Goal: Task Accomplishment & Management: Manage account settings

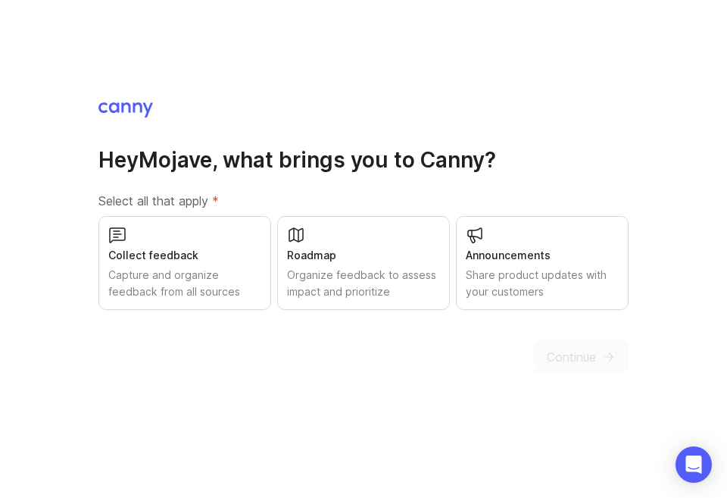
click at [178, 270] on div "Collect feedback Capture and organize feedback from all sources" at bounding box center [184, 263] width 173 height 94
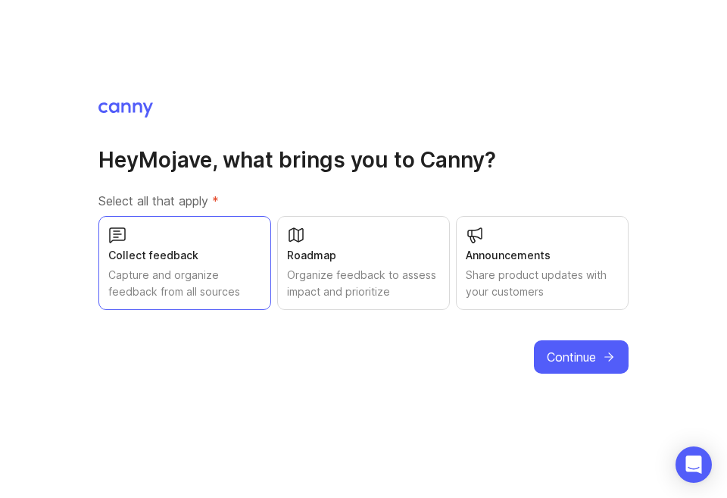
click at [345, 270] on div "Roadmap Organize feedback to assess impact and prioritize" at bounding box center [363, 263] width 173 height 94
click at [526, 282] on div "Announcements Share product updates with your customers" at bounding box center [542, 263] width 173 height 94
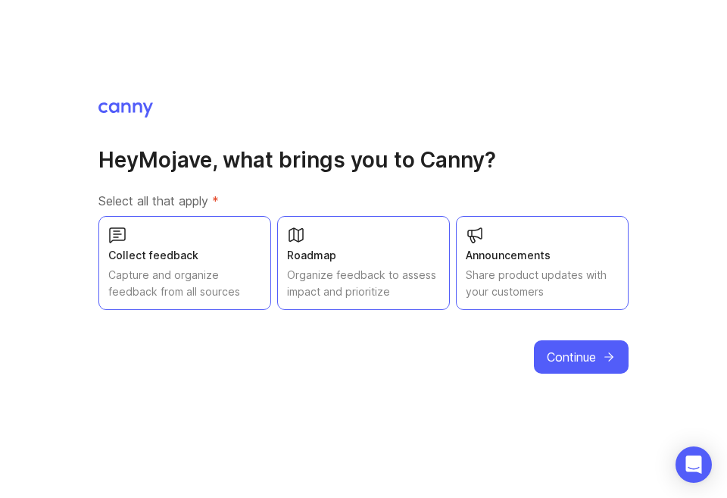
click at [569, 366] on span "Continue" at bounding box center [571, 357] width 49 height 18
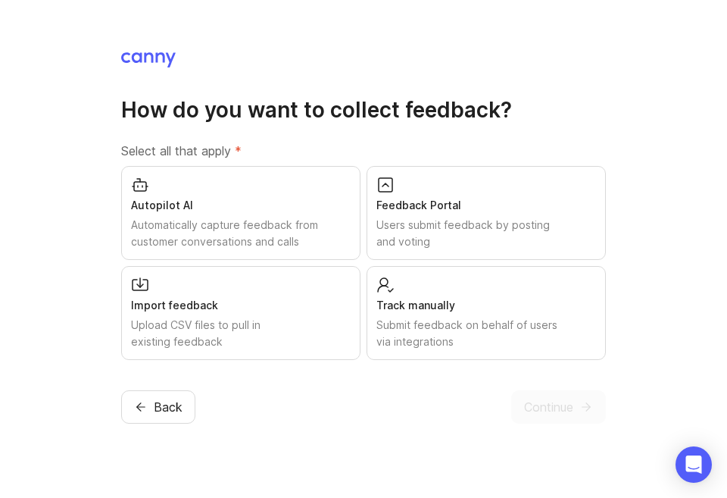
click at [176, 214] on div "Autopilot AI" at bounding box center [241, 205] width 220 height 17
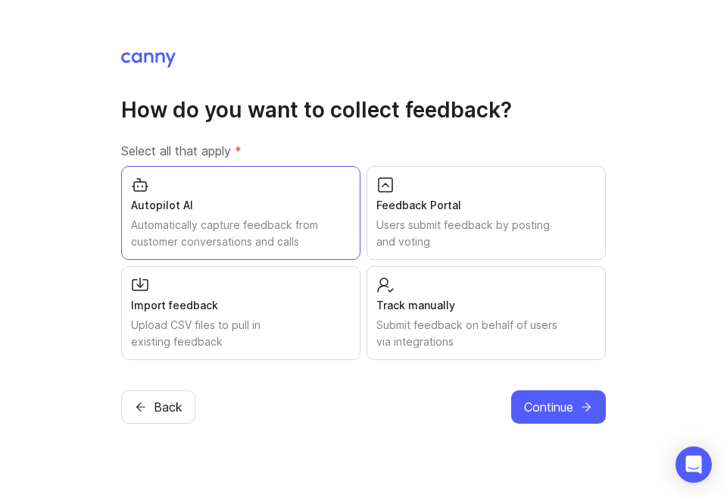
click at [416, 250] on div "Users submit feedback by posting and voting" at bounding box center [486, 233] width 220 height 33
click at [379, 350] on div "Submit feedback on behalf of users via integrations" at bounding box center [486, 333] width 220 height 33
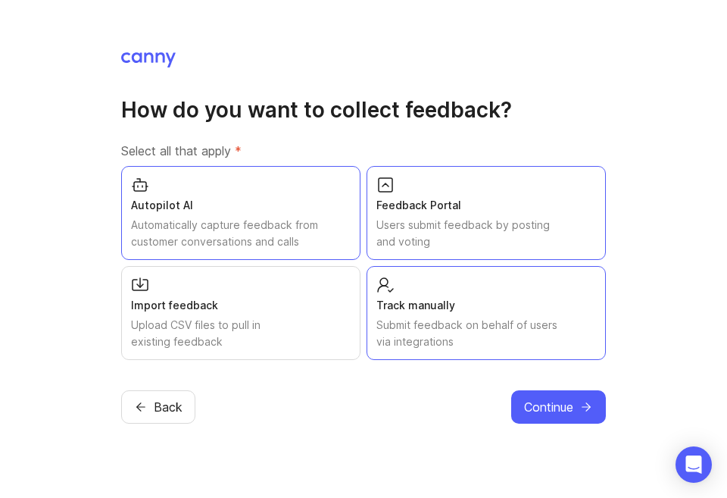
click at [545, 416] on span "Continue" at bounding box center [548, 407] width 49 height 18
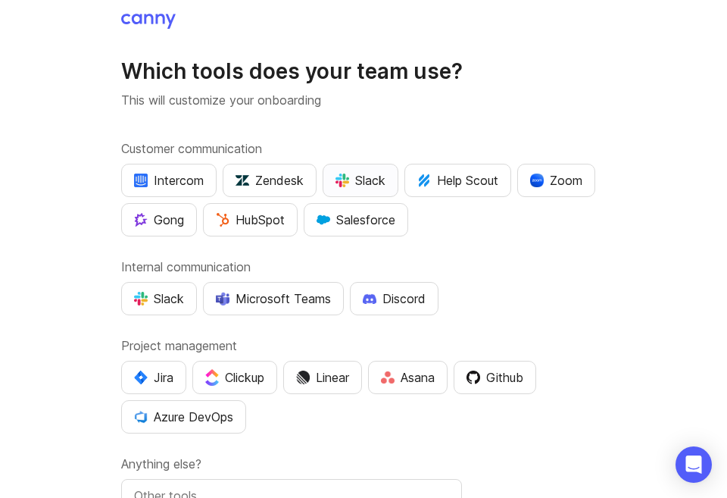
click at [341, 170] on button "Slack" at bounding box center [361, 180] width 76 height 33
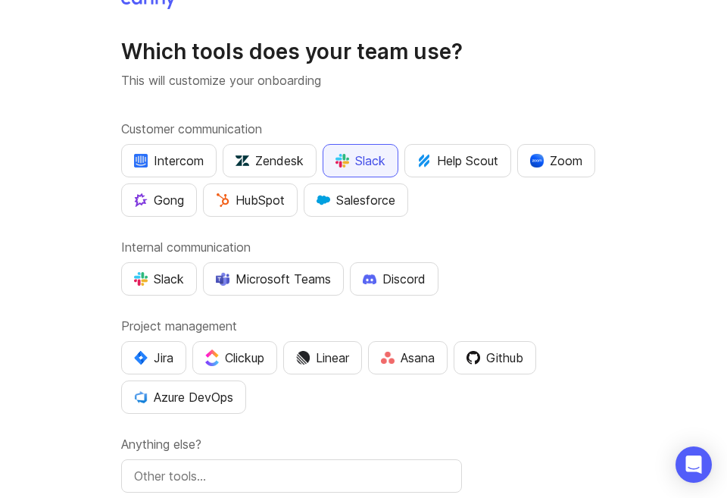
scroll to position [20, 0]
click at [345, 148] on button "Slack" at bounding box center [361, 159] width 76 height 33
click at [134, 280] on img "button" at bounding box center [141, 278] width 14 height 14
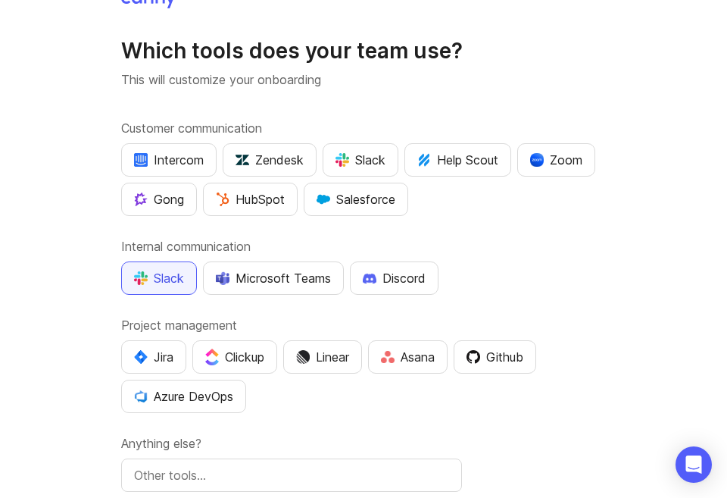
scroll to position [40, 0]
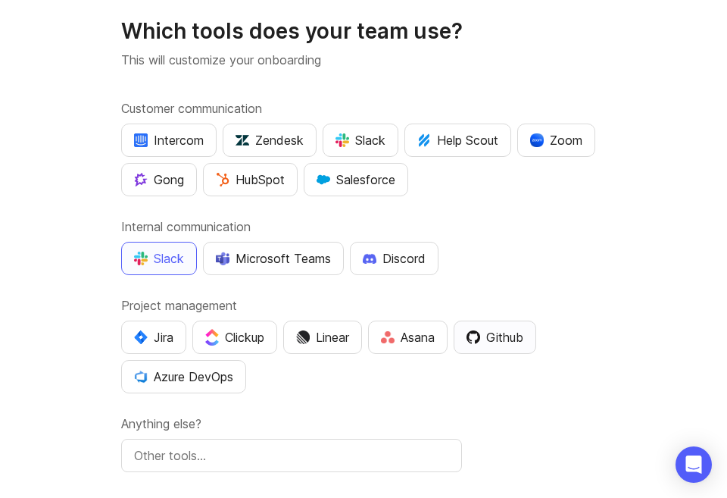
click at [502, 336] on div "Github" at bounding box center [494, 337] width 57 height 18
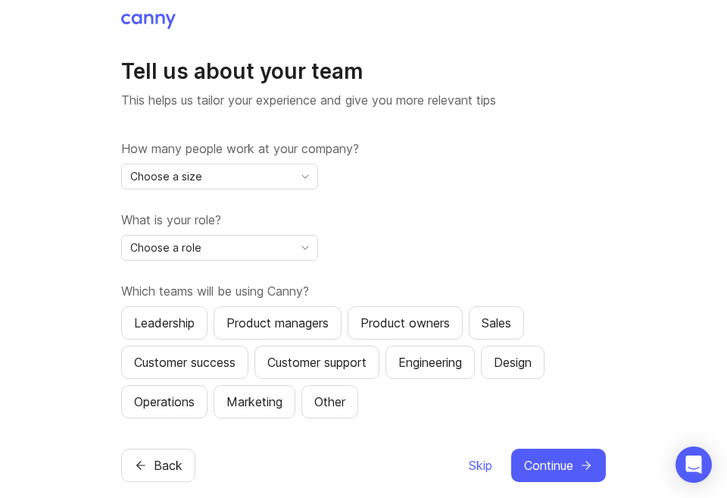
click at [170, 189] on div "Choose a size" at bounding box center [207, 176] width 171 height 24
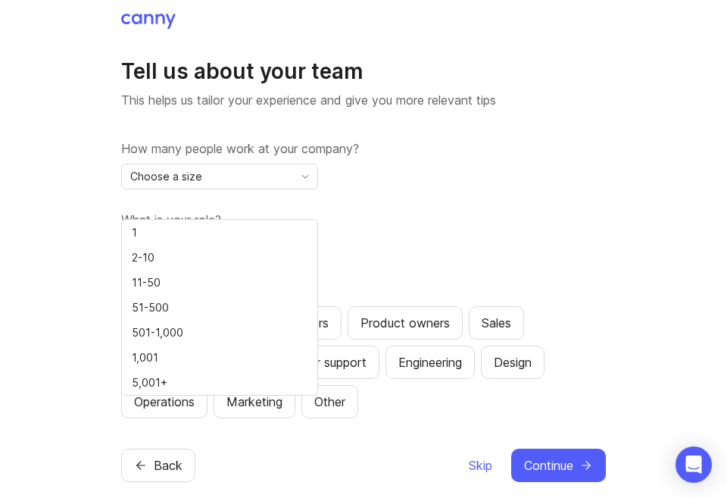
click at [138, 309] on span "51-500" at bounding box center [150, 307] width 37 height 17
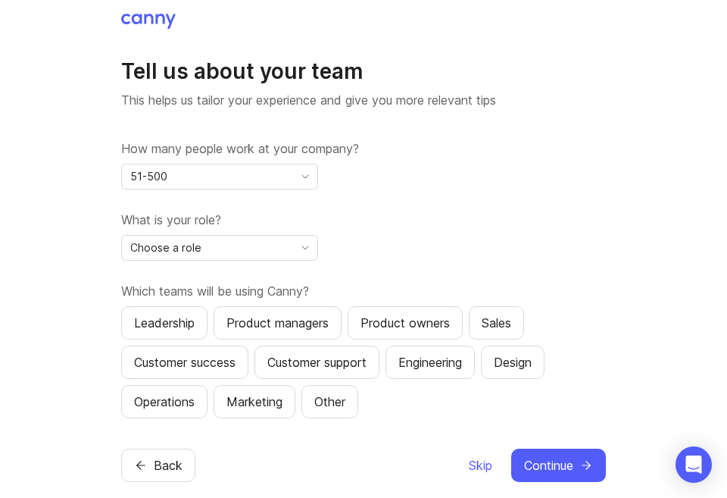
click at [136, 256] on span "Choose a role" at bounding box center [165, 247] width 71 height 17
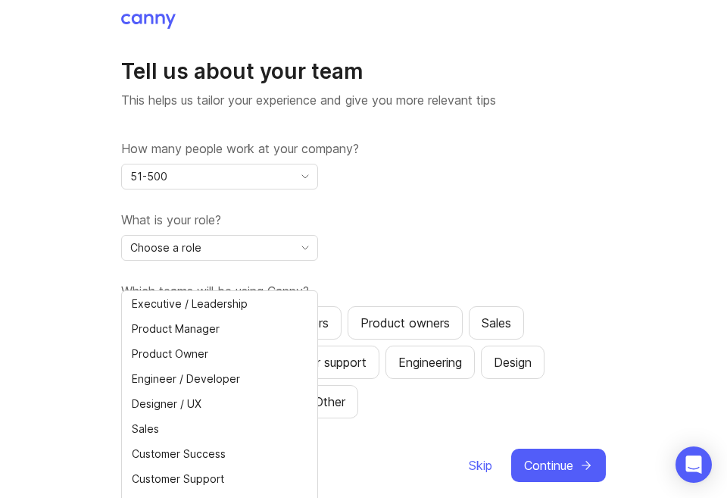
click at [139, 297] on span "Executive / Leadership" at bounding box center [190, 303] width 116 height 17
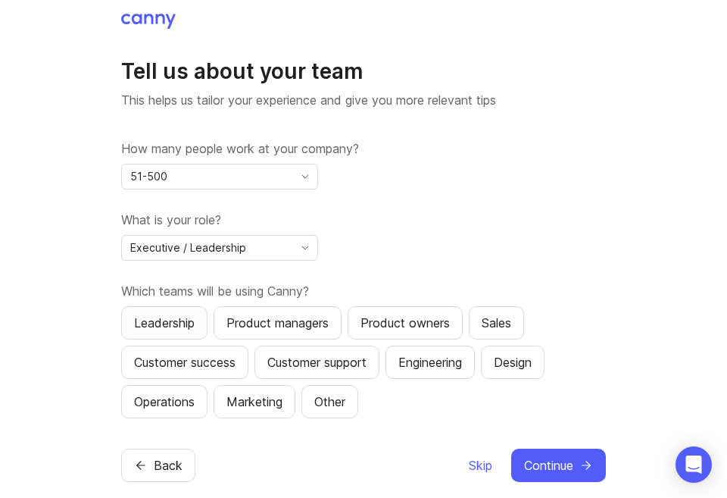
click at [132, 339] on button "Leadership" at bounding box center [164, 322] width 86 height 33
click at [427, 371] on div "Engineering" at bounding box center [430, 362] width 64 height 18
click at [511, 332] on div "Sales" at bounding box center [497, 323] width 30 height 18
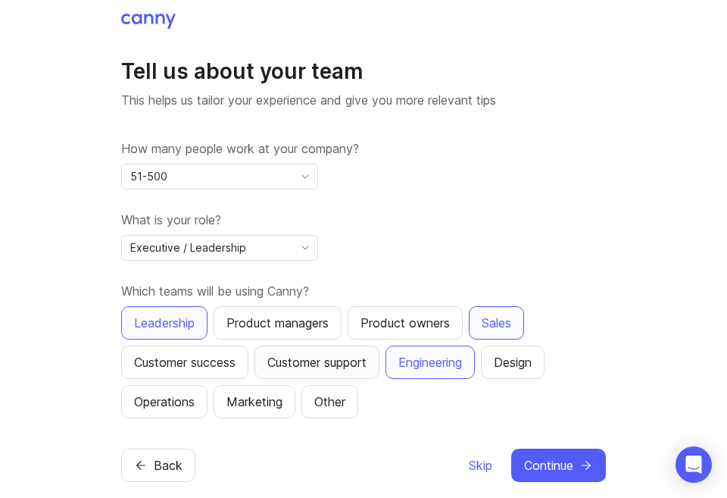
click at [284, 371] on div "Customer support" at bounding box center [316, 362] width 99 height 18
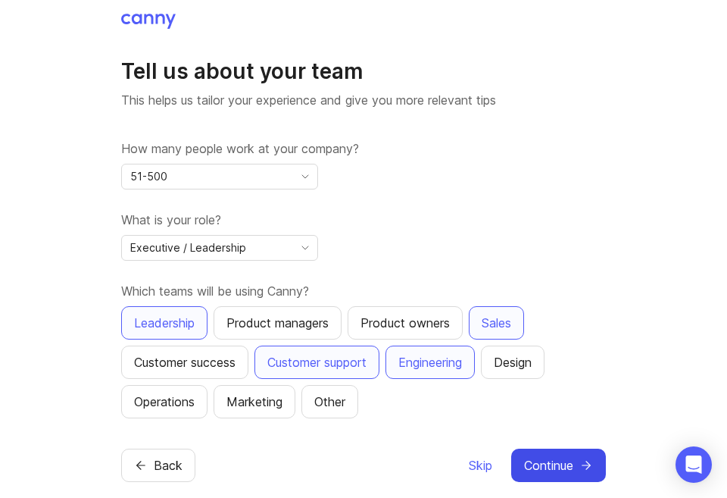
click at [569, 474] on span "Continue" at bounding box center [548, 465] width 49 height 18
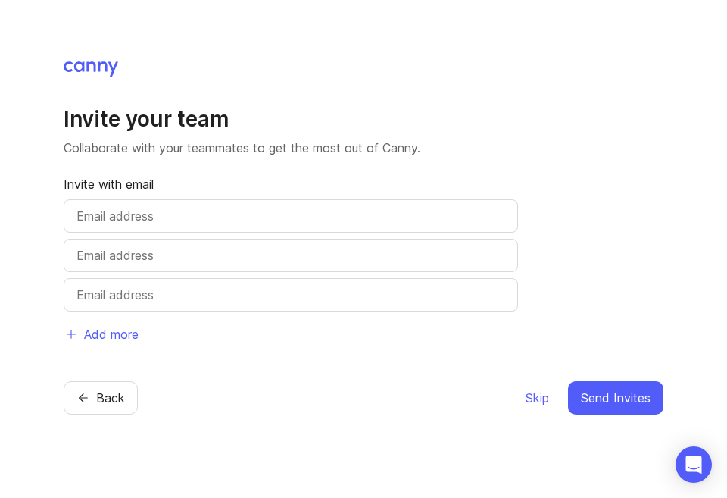
click at [104, 225] on input "text" at bounding box center [290, 216] width 429 height 18
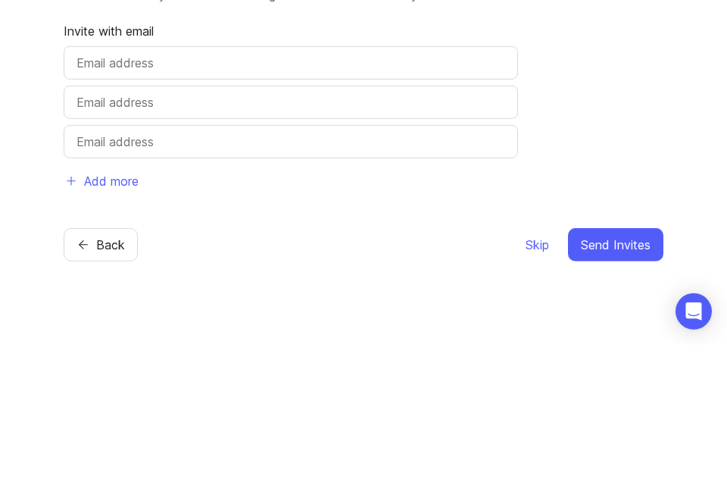
type input "T"
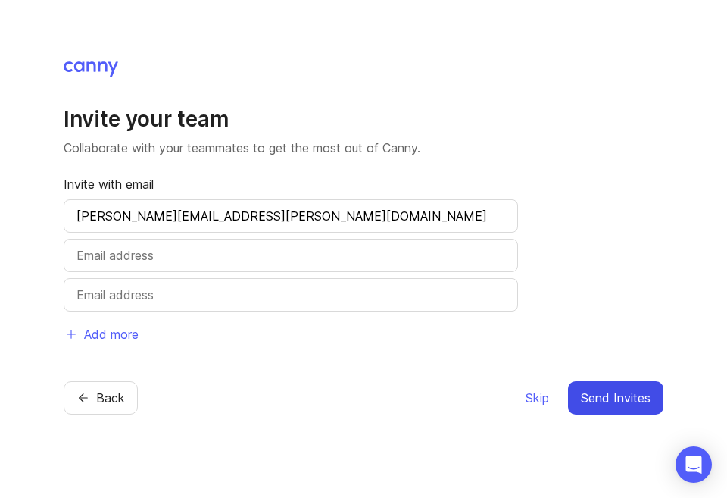
type input "[PERSON_NAME][EMAIL_ADDRESS][PERSON_NAME][DOMAIN_NAME]"
click at [594, 407] on span "Send Invites" at bounding box center [616, 397] width 70 height 18
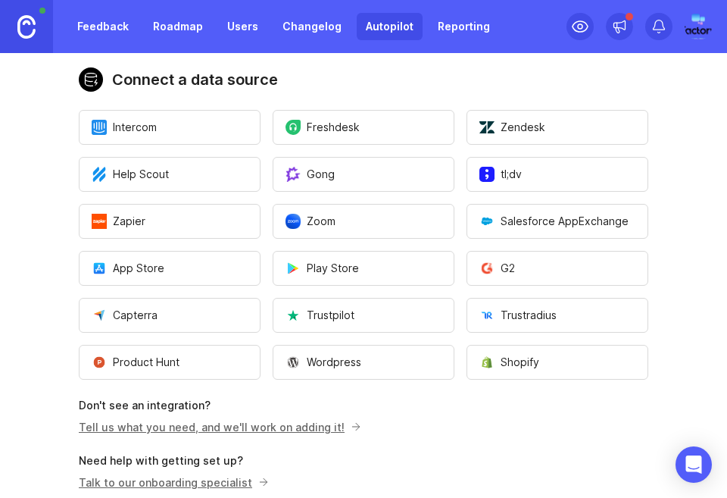
scroll to position [149, 0]
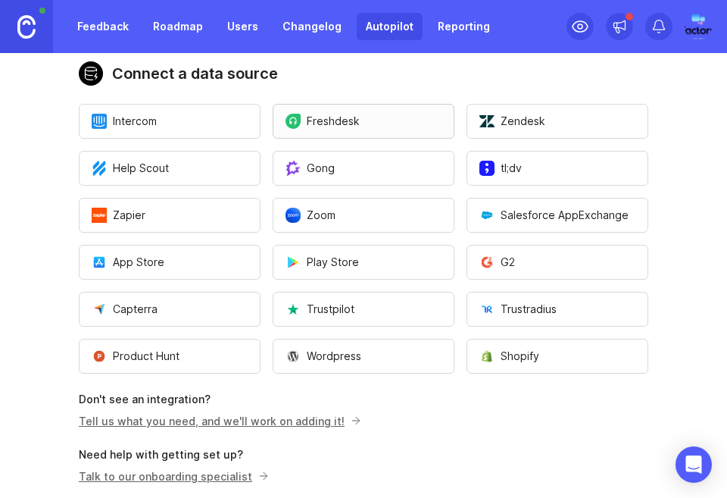
click at [321, 114] on span "Freshdesk" at bounding box center [322, 121] width 74 height 15
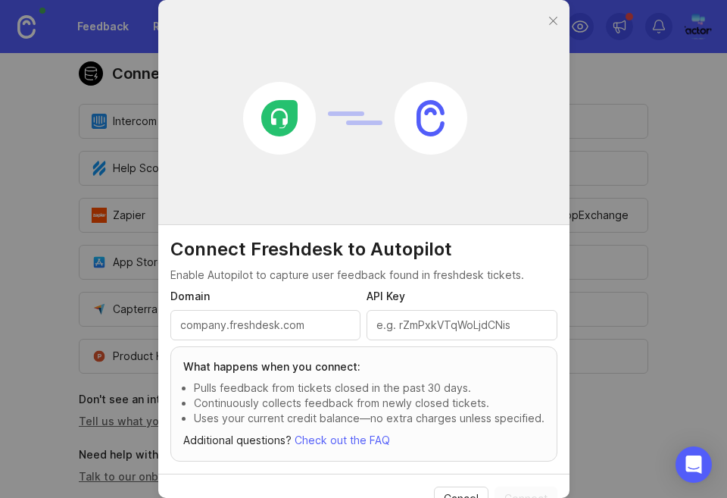
scroll to position [24, 0]
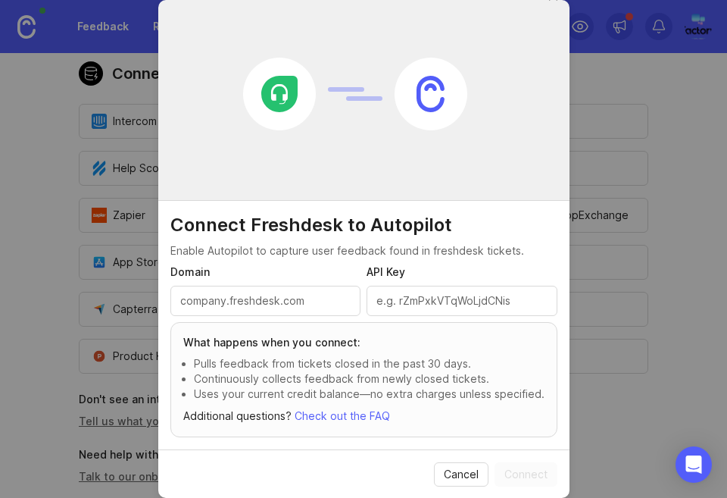
click at [101, 100] on div "Connect Freshdesk to Autopilot Enable Autopilot to capture user feedback found …" at bounding box center [363, 249] width 727 height 498
click at [457, 466] on span "Cancel" at bounding box center [461, 473] width 35 height 15
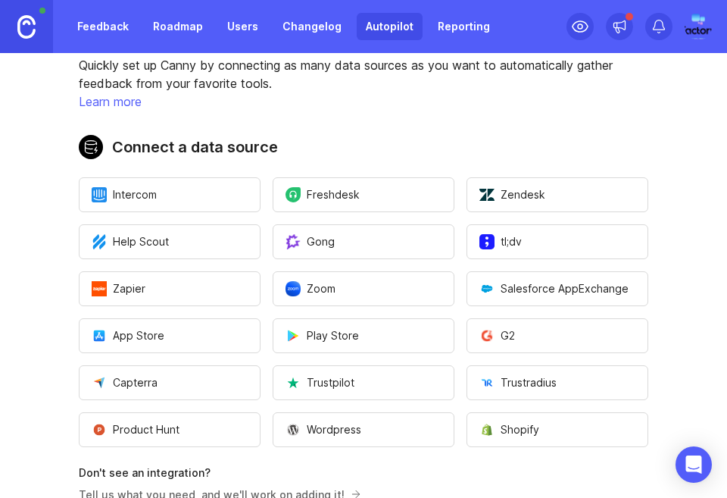
scroll to position [0, 0]
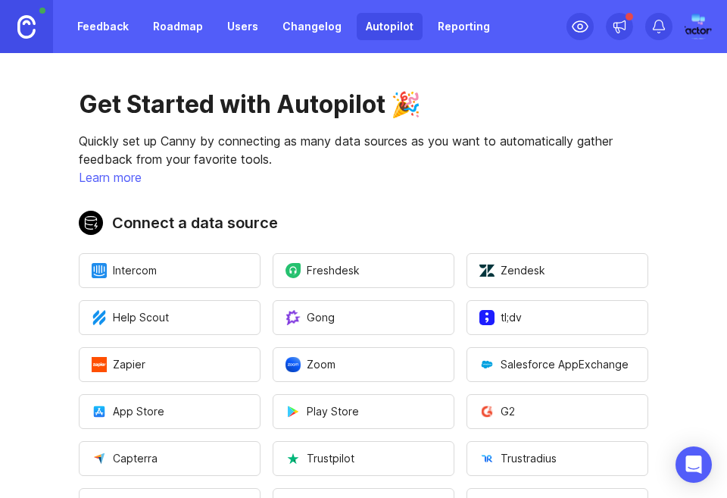
click at [679, 20] on div at bounding box center [638, 26] width 145 height 53
click at [685, 25] on img at bounding box center [698, 26] width 38 height 27
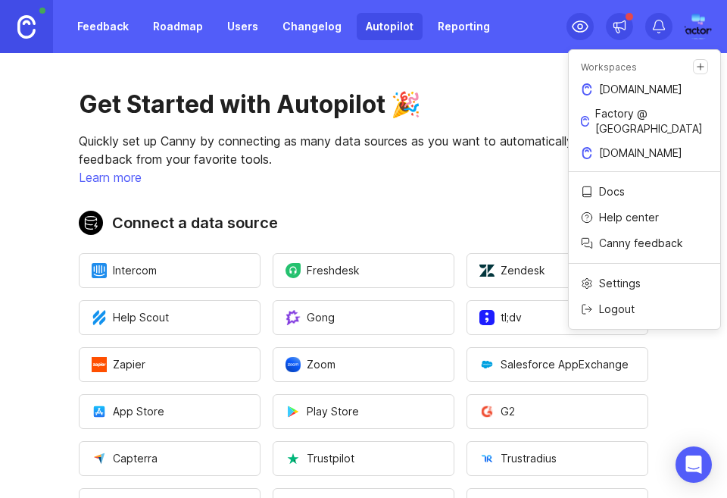
click at [599, 145] on p "[DOMAIN_NAME]" at bounding box center [640, 152] width 83 height 15
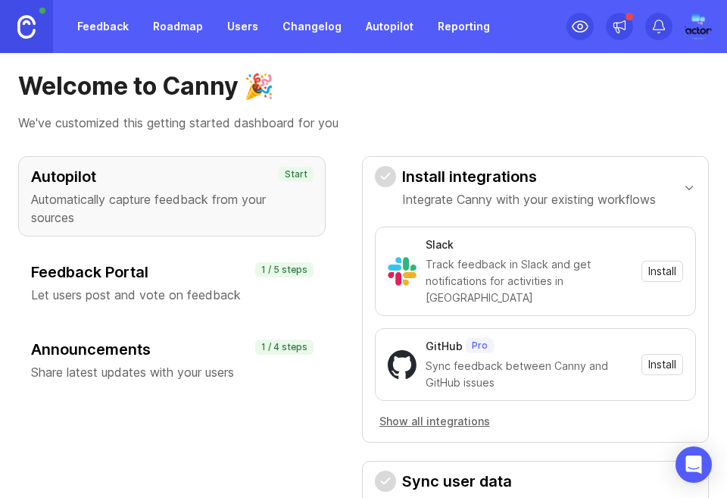
click at [670, 20] on div at bounding box center [658, 26] width 27 height 27
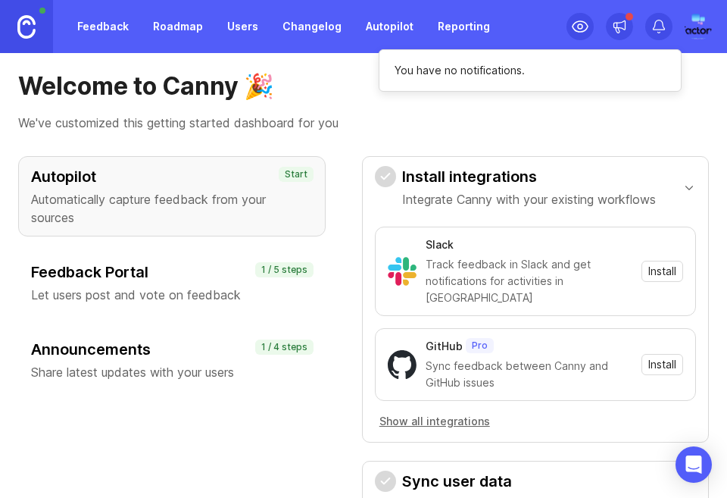
click at [482, 138] on div "Welcome to Canny 🎉 We've customized this getting started dashboard for you Auto…" at bounding box center [363, 275] width 727 height 445
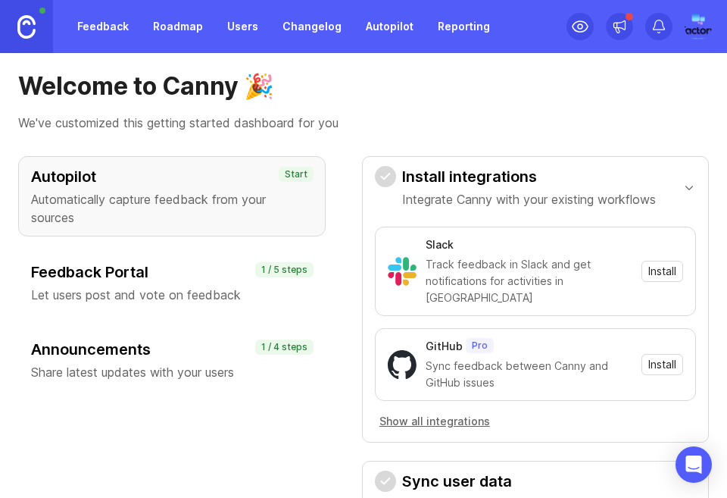
click at [703, 27] on img at bounding box center [698, 26] width 38 height 27
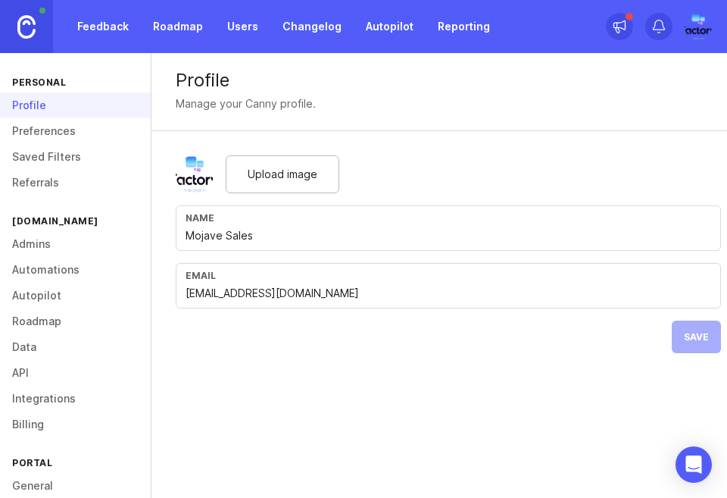
click at [256, 155] on div "Upload image" at bounding box center [283, 174] width 114 height 38
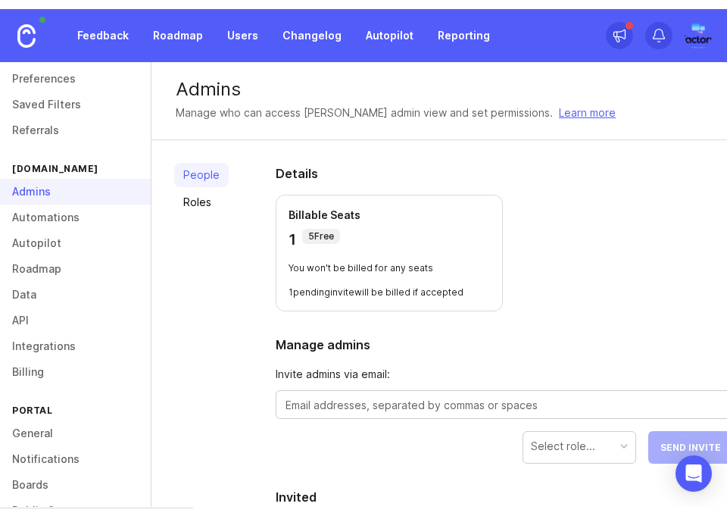
scroll to position [101, 0]
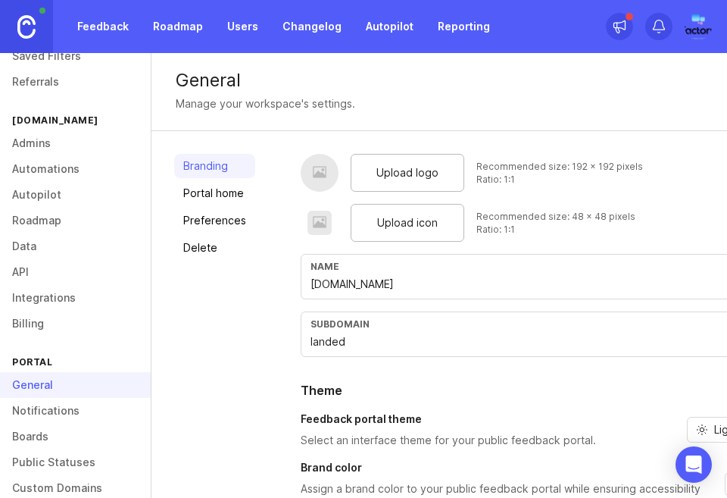
click at [320, 226] on div at bounding box center [319, 222] width 15 height 17
click at [388, 212] on div "Upload icon" at bounding box center [408, 223] width 114 height 38
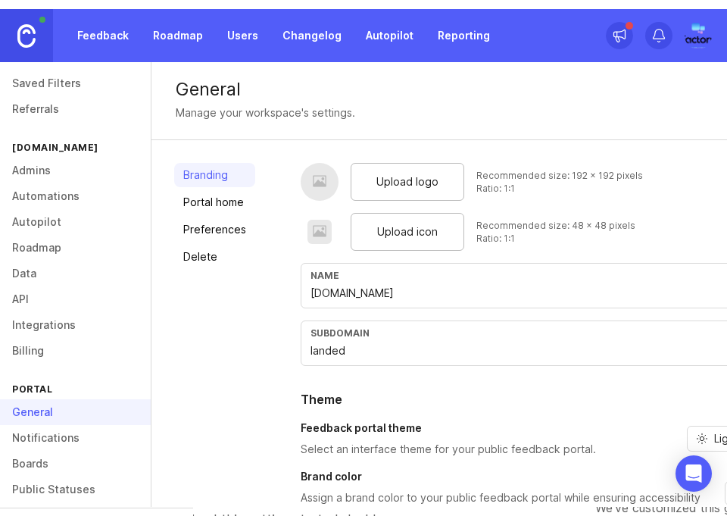
scroll to position [101, 0]
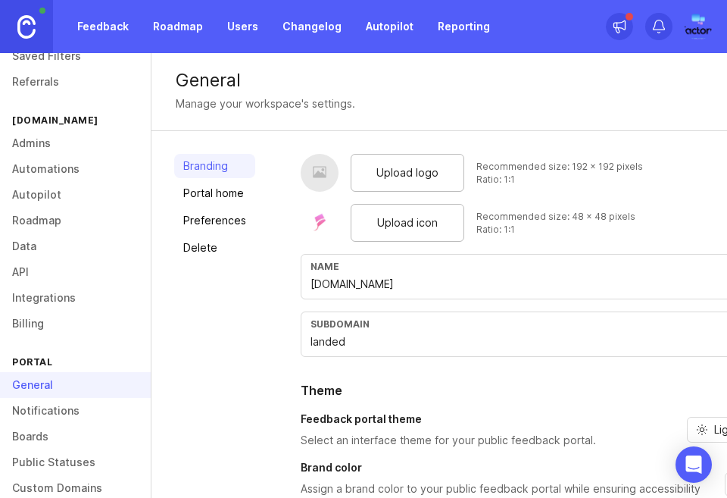
click at [378, 159] on div "Upload logo" at bounding box center [408, 173] width 114 height 38
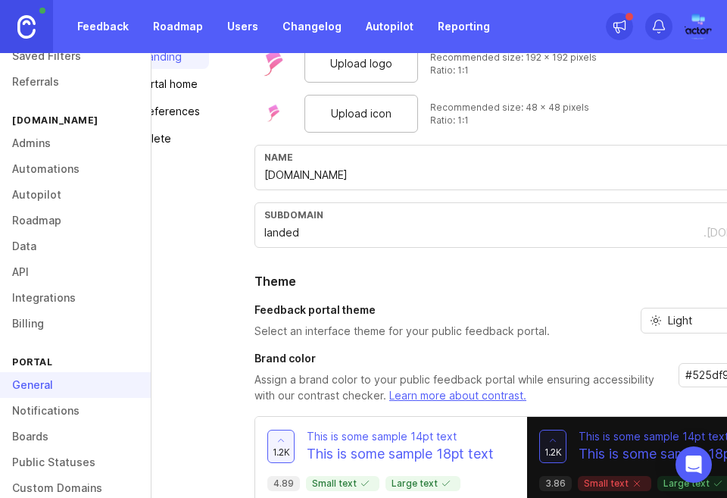
scroll to position [109, 86]
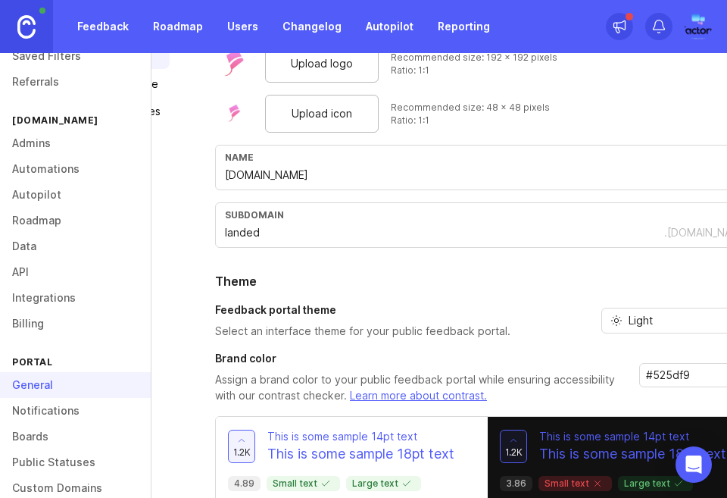
click at [663, 376] on input "#525df9" at bounding box center [692, 375] width 92 height 17
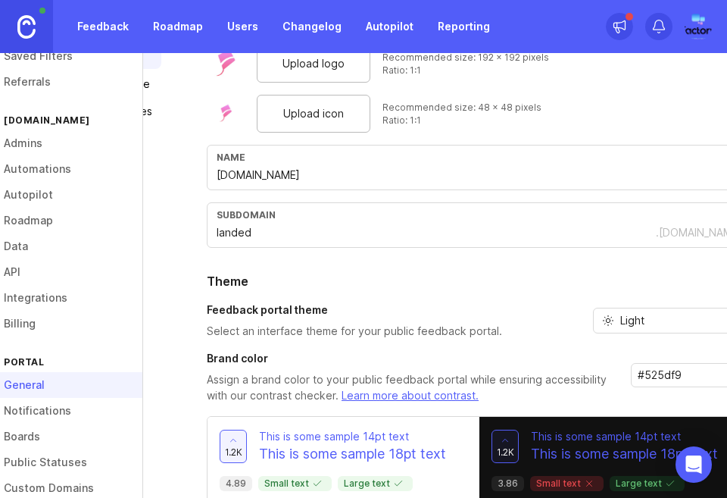
click at [666, 370] on input "#525df9" at bounding box center [684, 375] width 92 height 17
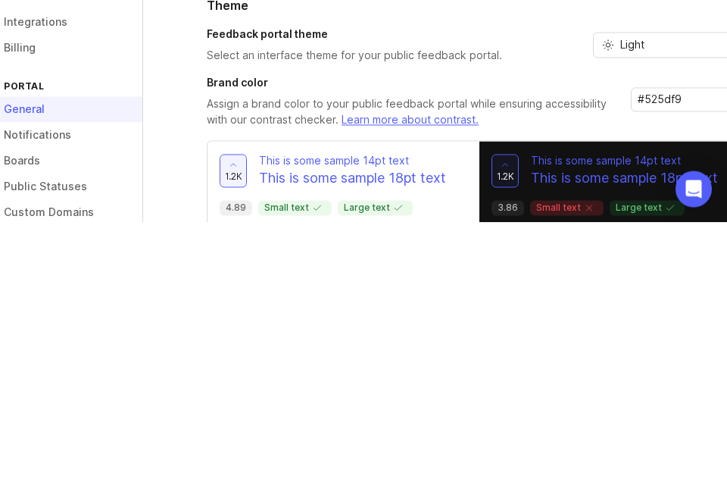
click at [697, 381] on input "#525df9" at bounding box center [684, 375] width 92 height 17
type input "#"
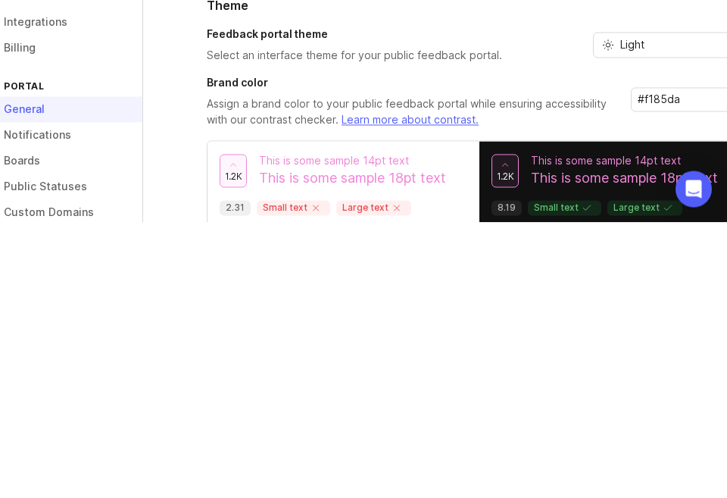
type input "#f185da"
click at [391, 298] on div "Upload logo Recommended size: 192 x 192 pixels Ratio: 1:1 Upload icon Recommend…" at bounding box center [479, 297] width 545 height 504
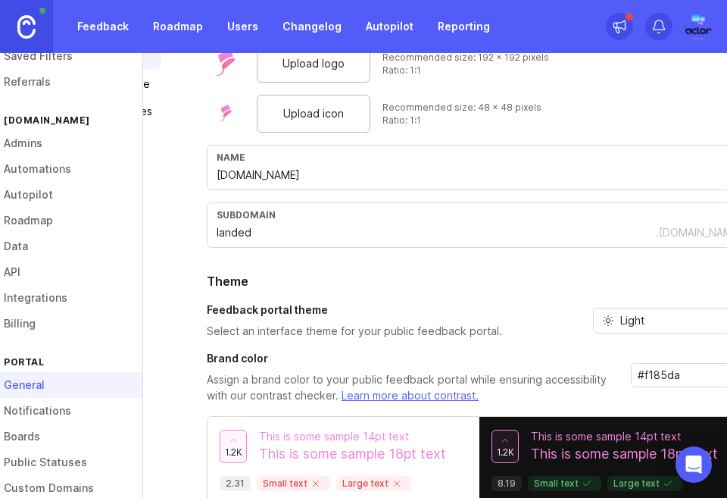
click at [160, 215] on div "Branding Portal home Preferences Delete Upload logo Recommended size: 192 x 192…" at bounding box center [361, 296] width 606 height 549
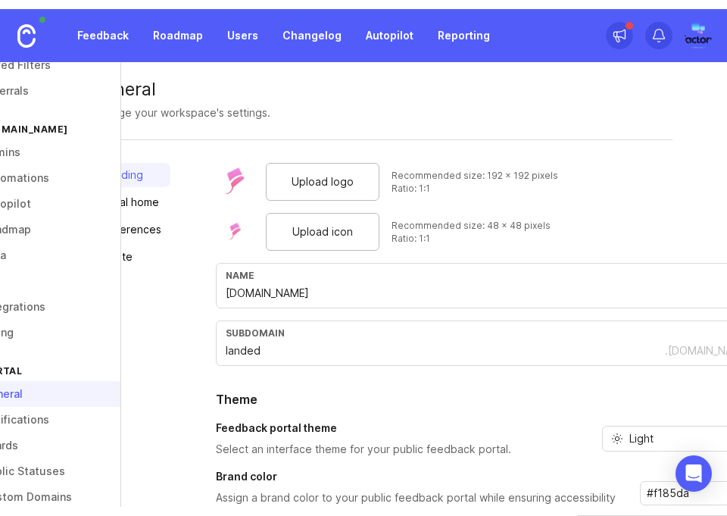
scroll to position [0, 0]
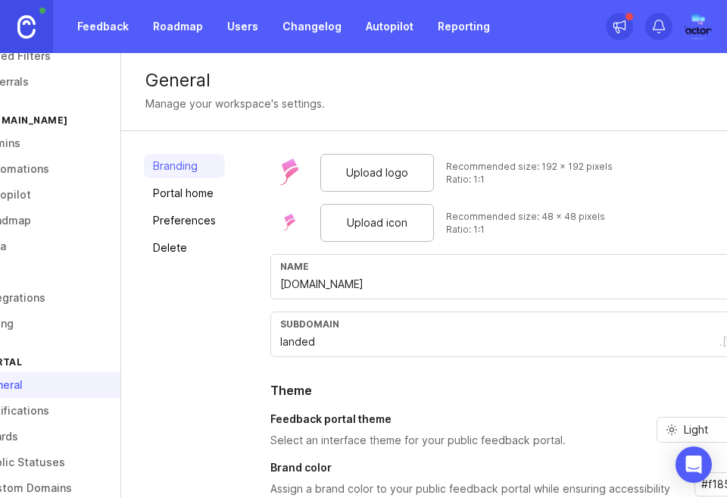
click at [323, 239] on div "Upload icon" at bounding box center [377, 223] width 114 height 38
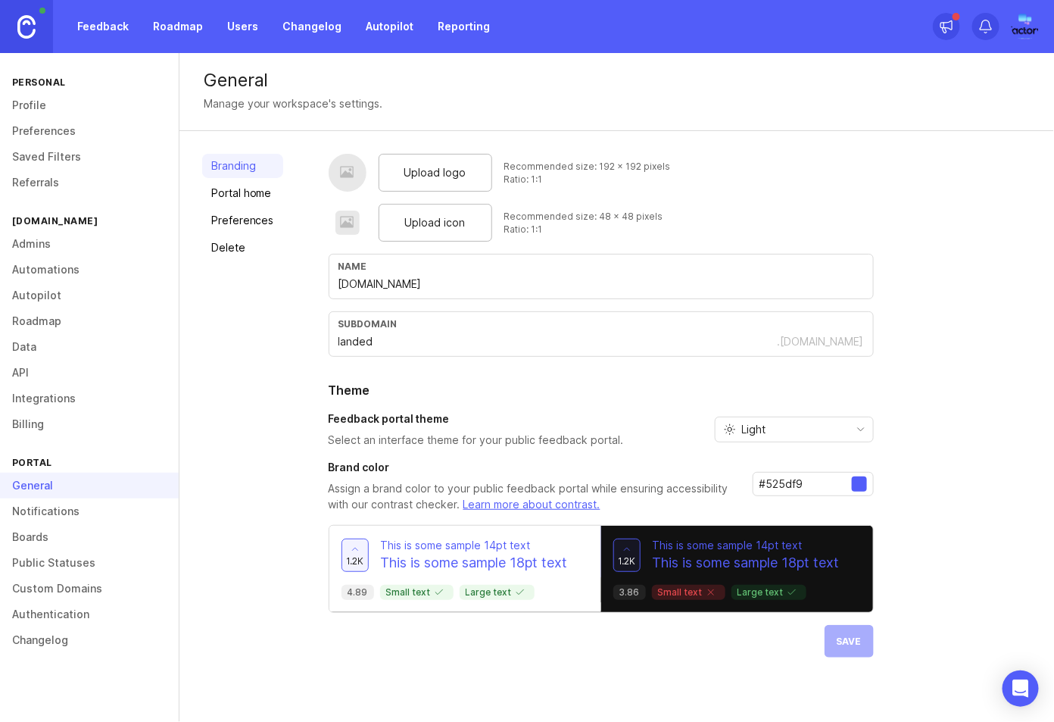
click at [342, 225] on div at bounding box center [347, 222] width 15 height 17
click at [426, 204] on div "Upload icon" at bounding box center [436, 223] width 114 height 38
click at [388, 165] on div "Upload logo" at bounding box center [436, 173] width 114 height 38
click at [726, 481] on input "#525df9" at bounding box center [806, 484] width 92 height 17
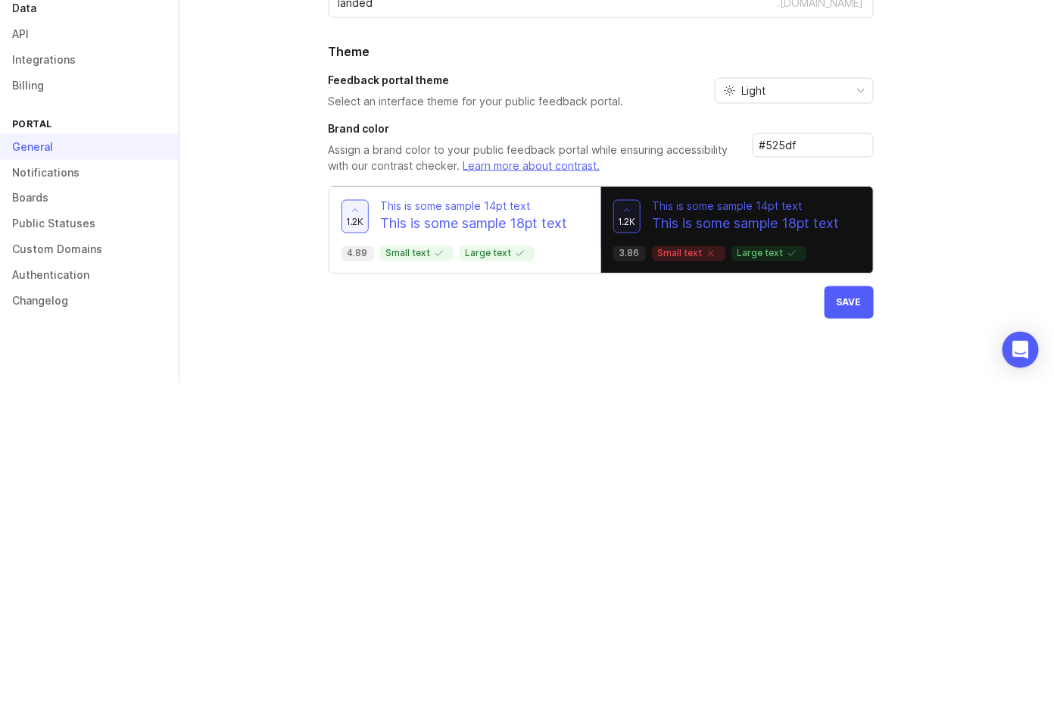
click at [726, 486] on input "#525df" at bounding box center [806, 484] width 92 height 17
type input "#"
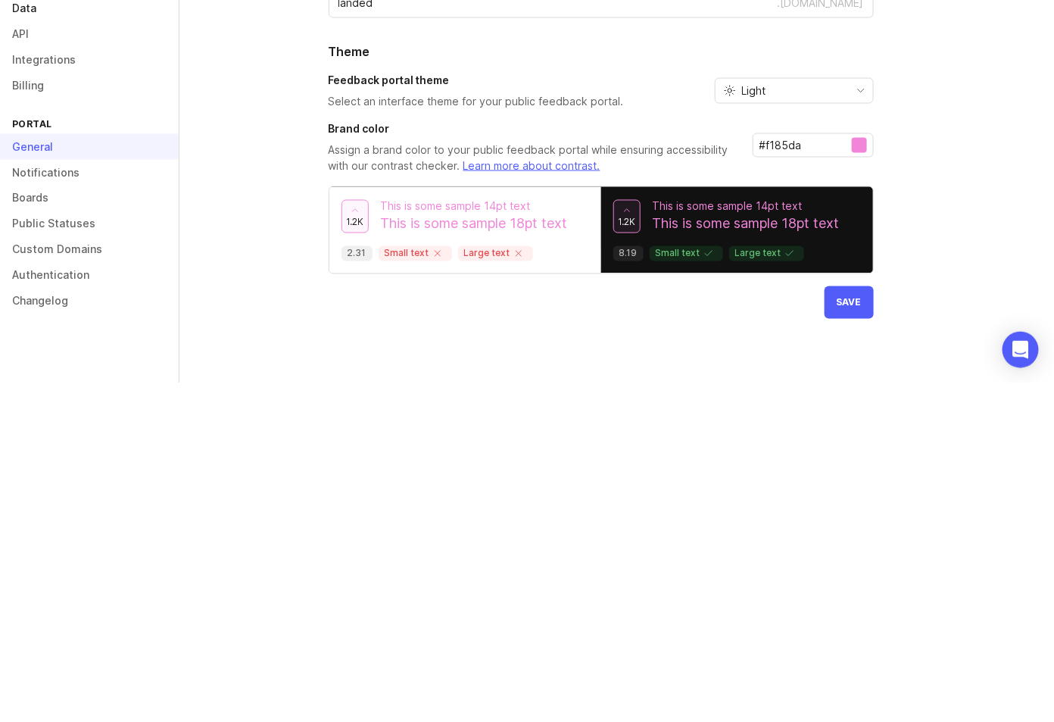
type input "#f185da"
click at [263, 472] on div "Branding Portal home Preferences Delete" at bounding box center [242, 406] width 81 height 504
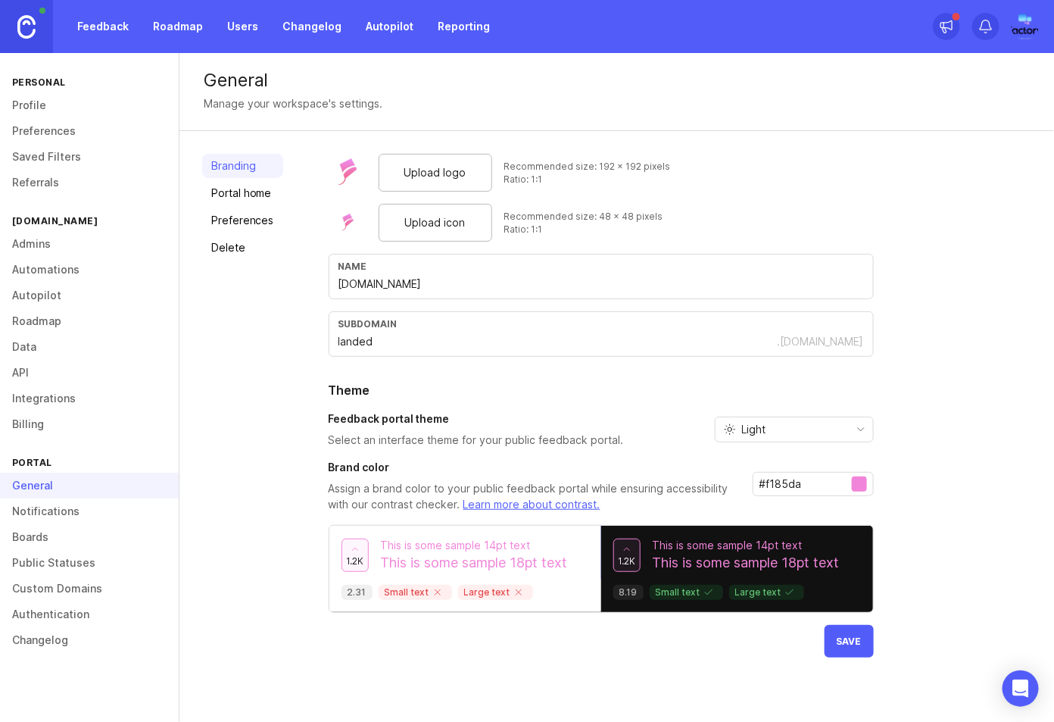
click at [726, 497] on span "Save" at bounding box center [849, 640] width 25 height 11
click at [726, 497] on div "Upload logo Recommended size: 192 x 192 pixels Ratio: 1:1 Upload icon Recommend…" at bounding box center [601, 406] width 545 height 504
click at [726, 29] on img at bounding box center [1025, 26] width 38 height 27
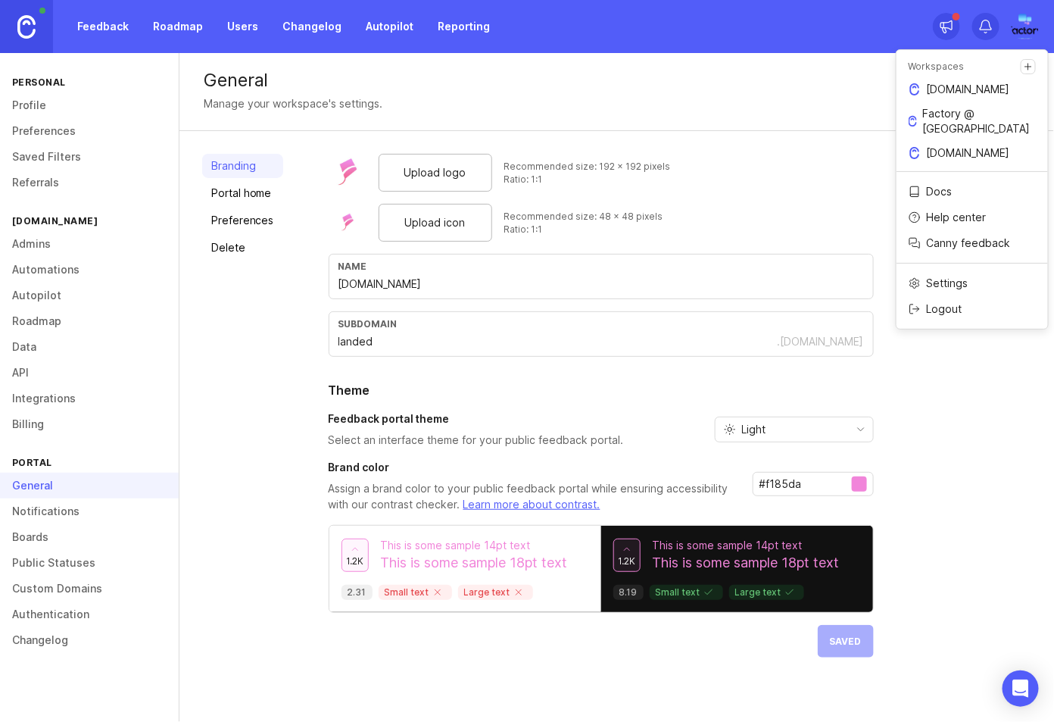
click at [726, 145] on p "[DOMAIN_NAME]" at bounding box center [968, 152] width 83 height 15
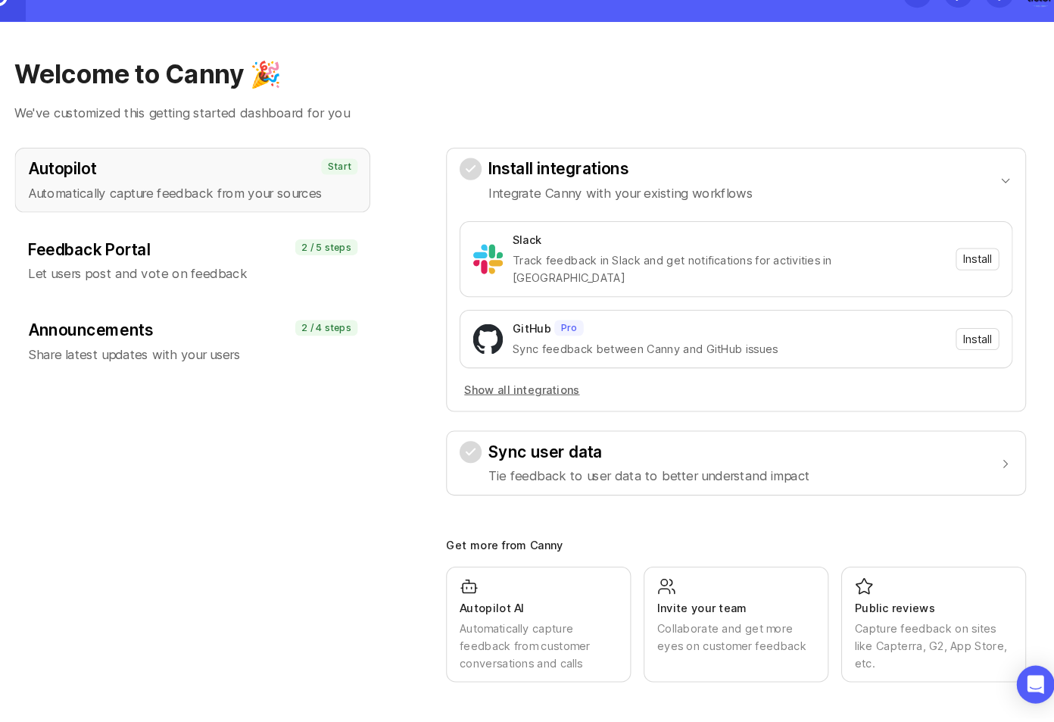
scroll to position [77, 0]
